Goal: Complete application form: Complete application form

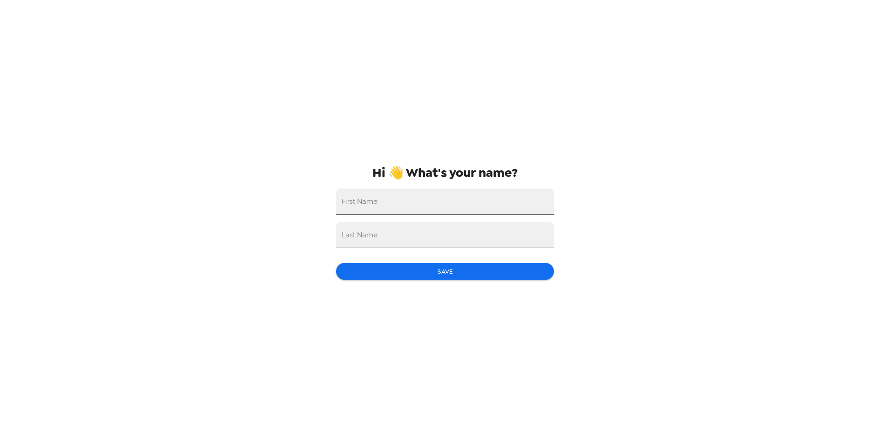
click at [391, 201] on input "First Name" at bounding box center [445, 201] width 218 height 26
type input "[PERSON_NAME]"
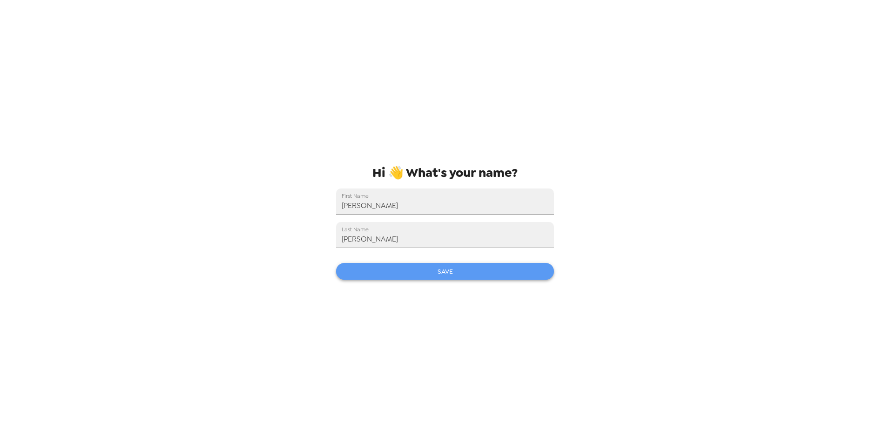
click at [425, 272] on button "Save" at bounding box center [445, 271] width 218 height 17
